Goal: Check status: Check status

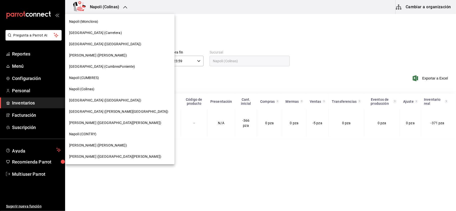
click at [112, 68] on div "[GEOGRAPHIC_DATA] (CumbresPoniente)" at bounding box center [119, 66] width 101 height 5
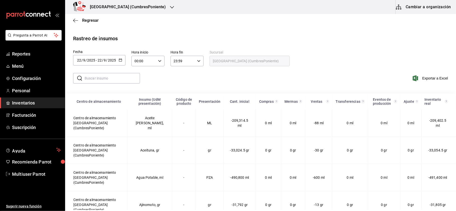
click at [121, 59] on \(Stroke\) "button" at bounding box center [121, 59] width 0 height 0
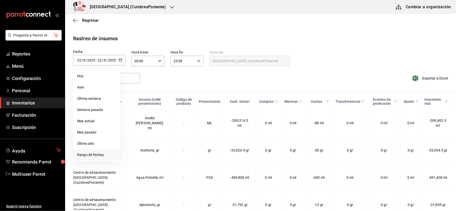
click at [106, 154] on li "Rango de fechas" at bounding box center [96, 154] width 47 height 11
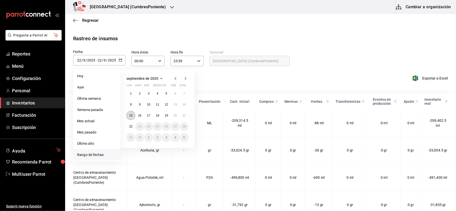
click at [129, 116] on abbr "15" at bounding box center [130, 116] width 3 height 4
click at [183, 113] on button "21" at bounding box center [184, 115] width 9 height 9
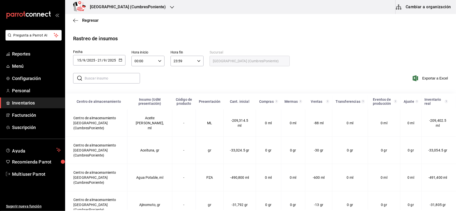
type input "2025-09-15"
type input "15"
type input "2025-09-21"
type input "21"
